Goal: Task Accomplishment & Management: Use online tool/utility

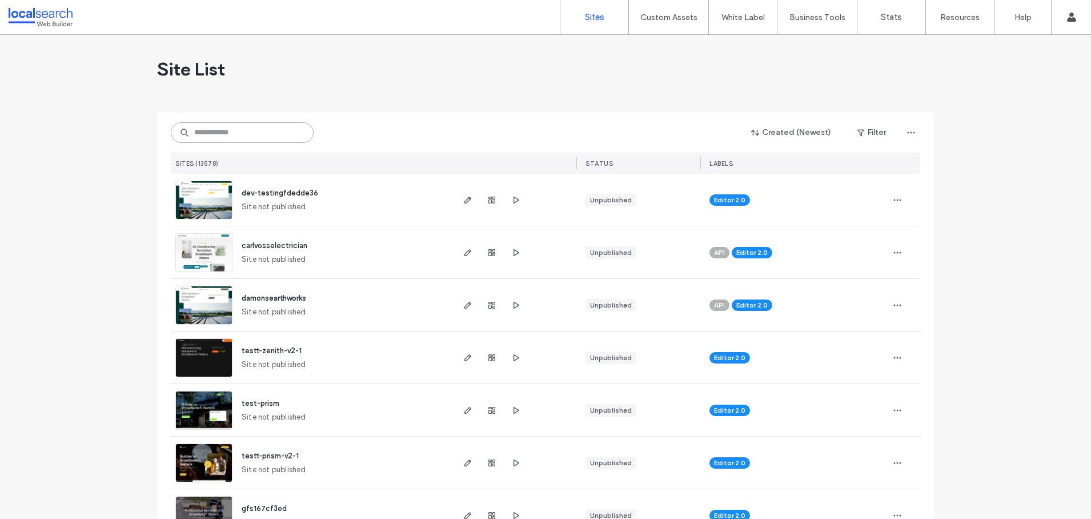
click at [244, 130] on input at bounding box center [242, 132] width 143 height 21
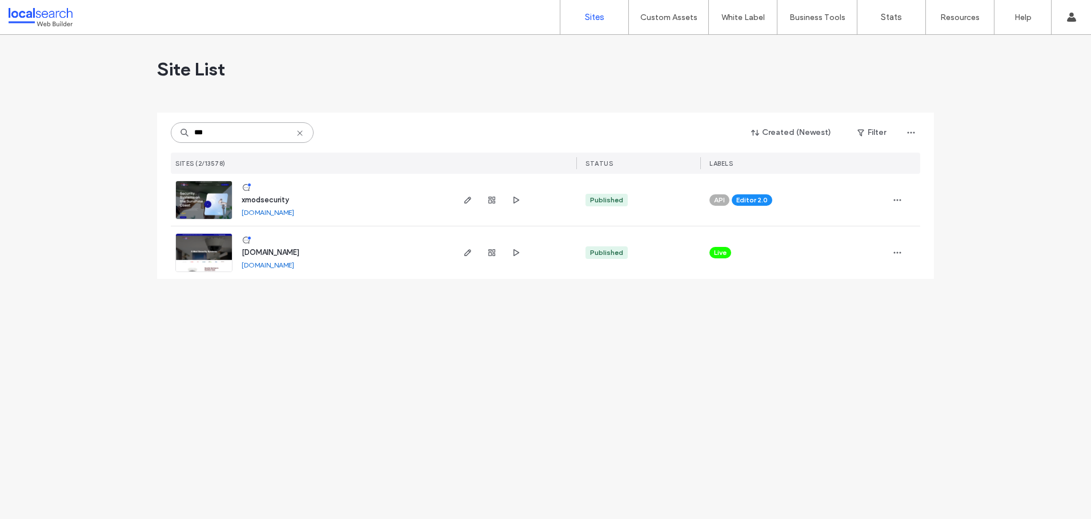
type input "***"
click at [460, 195] on div at bounding box center [514, 200] width 125 height 52
click at [463, 200] on icon "button" at bounding box center [467, 199] width 9 height 9
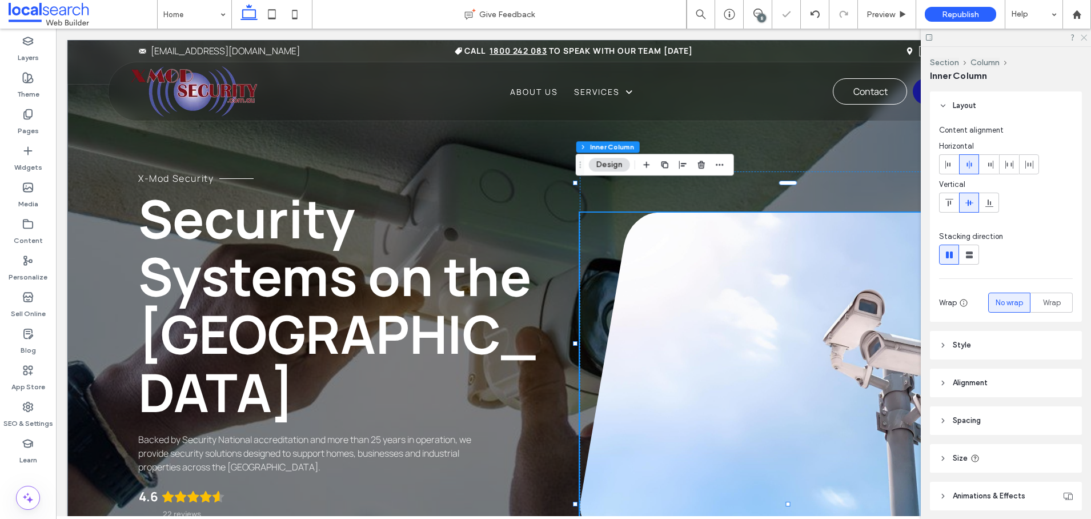
click at [1083, 35] on icon at bounding box center [1083, 36] width 7 height 7
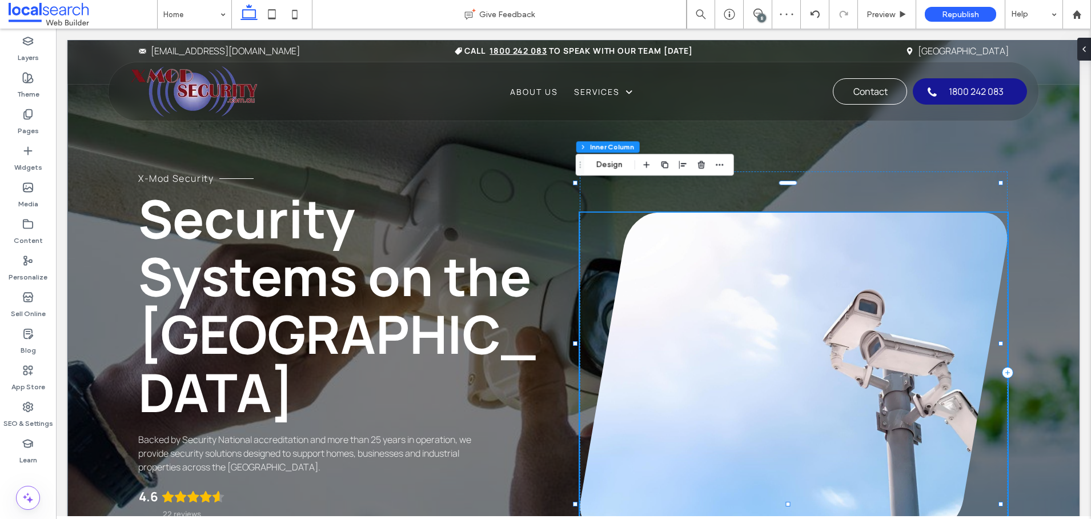
click at [956, 222] on link at bounding box center [794, 373] width 428 height 320
click at [782, 165] on use "button" at bounding box center [785, 164] width 7 height 7
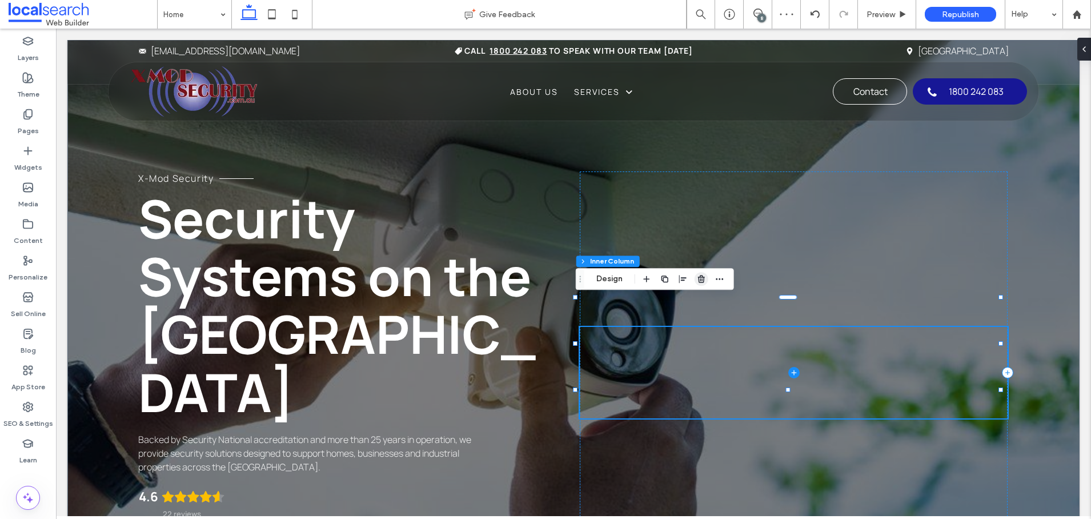
click at [699, 281] on use "button" at bounding box center [701, 278] width 7 height 7
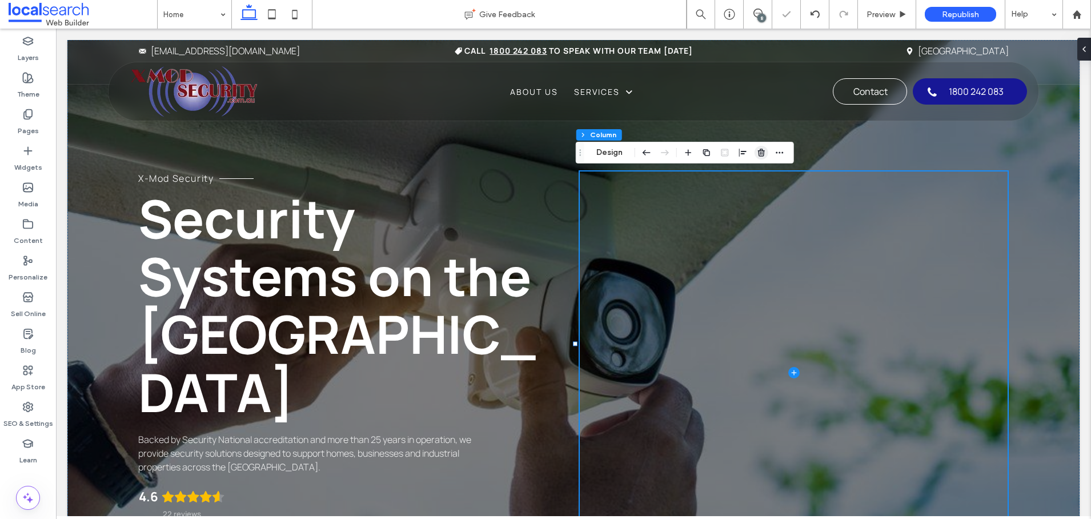
click at [760, 154] on icon "button" at bounding box center [761, 152] width 9 height 9
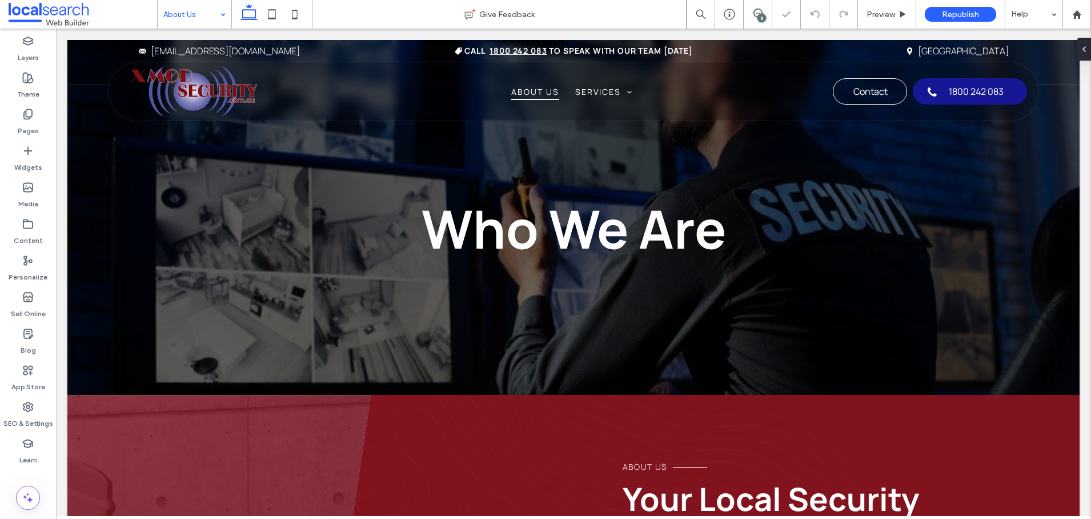
click at [178, 11] on input at bounding box center [191, 14] width 57 height 29
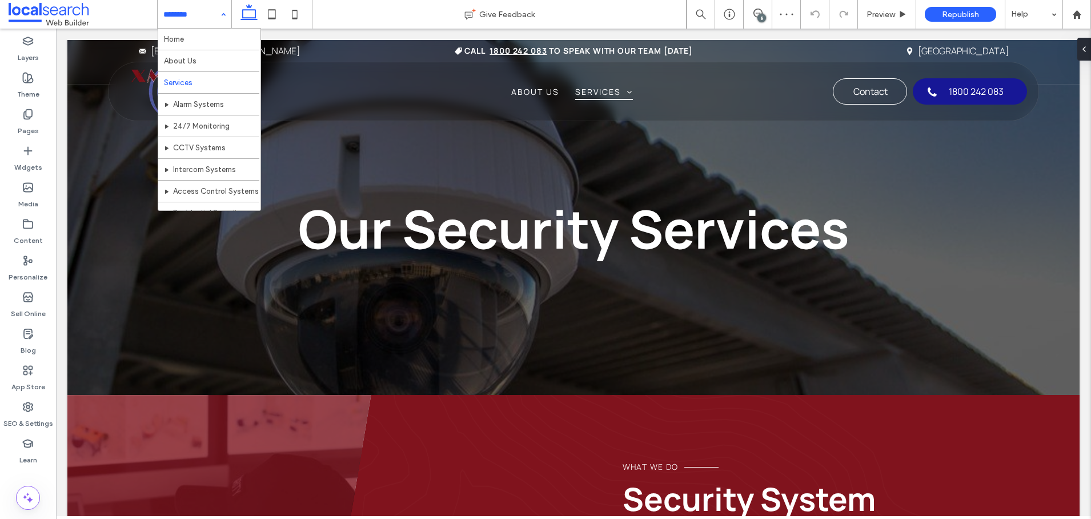
click at [167, 14] on input at bounding box center [191, 14] width 57 height 29
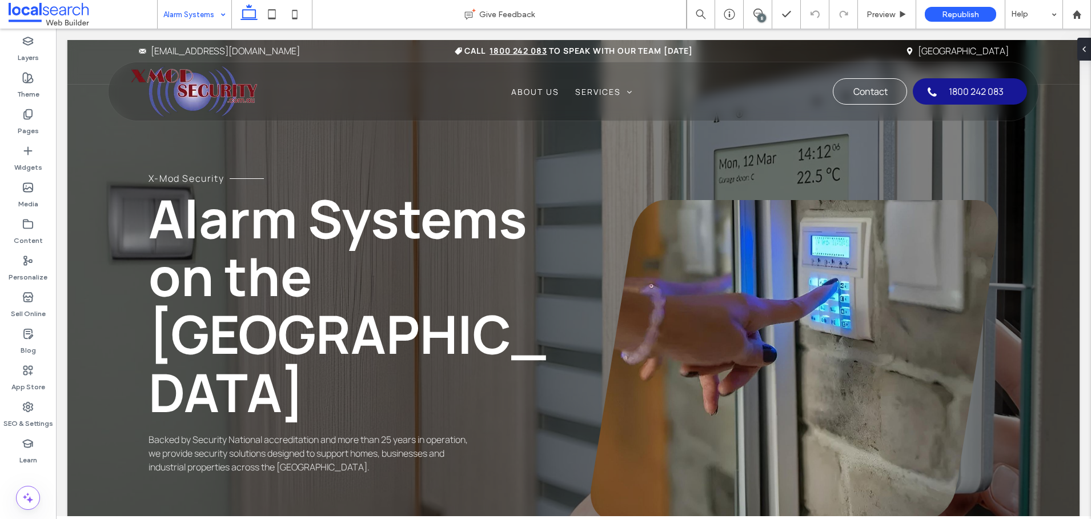
click at [176, 14] on input at bounding box center [191, 14] width 57 height 29
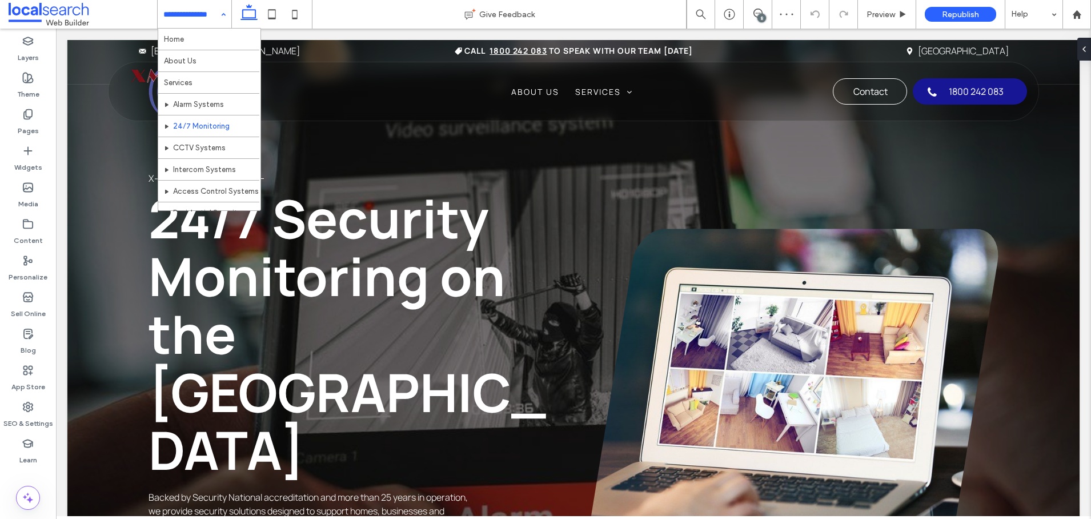
click at [172, 14] on input at bounding box center [191, 14] width 57 height 29
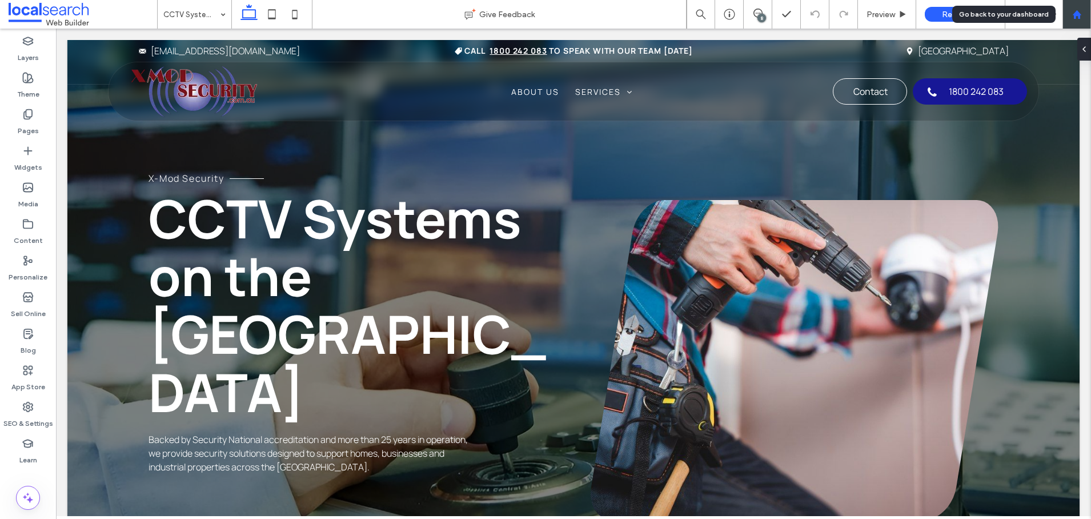
click at [1077, 16] on icon at bounding box center [1077, 15] width 10 height 10
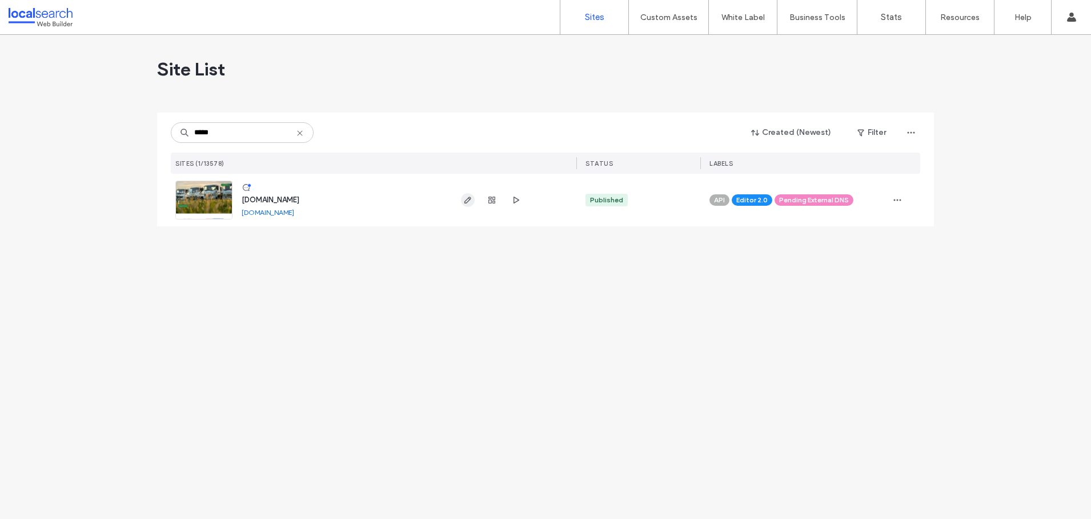
type input "*****"
click at [469, 198] on icon "button" at bounding box center [467, 199] width 9 height 9
